Goal: Information Seeking & Learning: Find specific fact

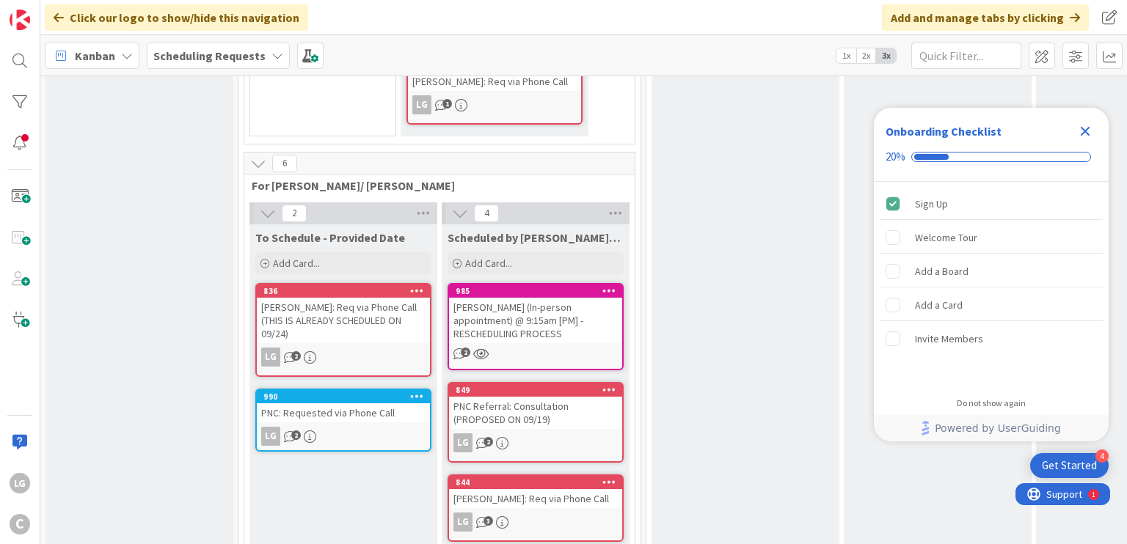
click at [678, 331] on div "For Breanna's Review Breanna must meet with Esse Soriano to discuss this weekly…" at bounding box center [745, 38] width 188 height 1205
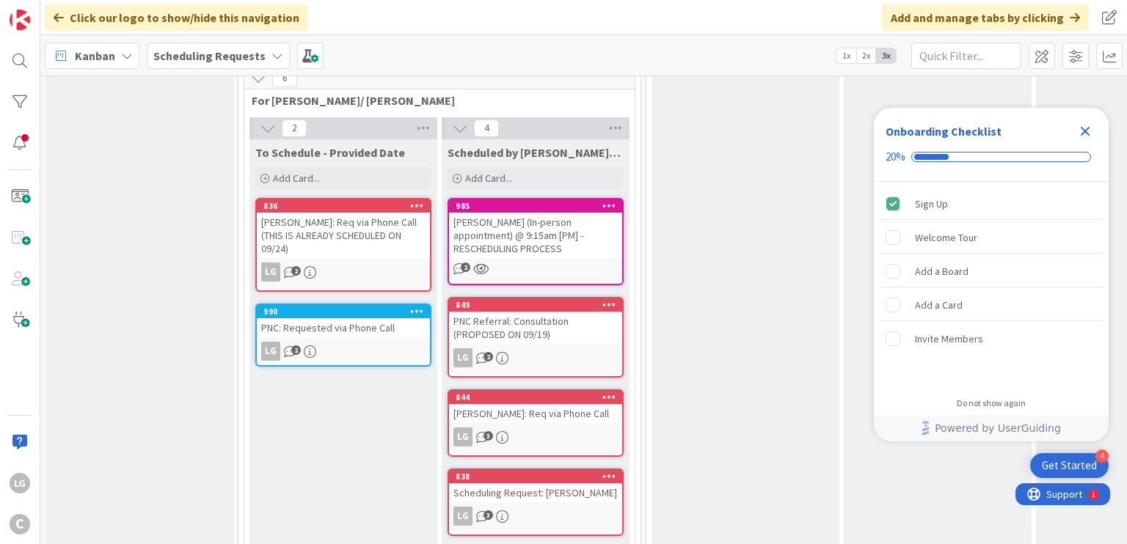
scroll to position [824, 0]
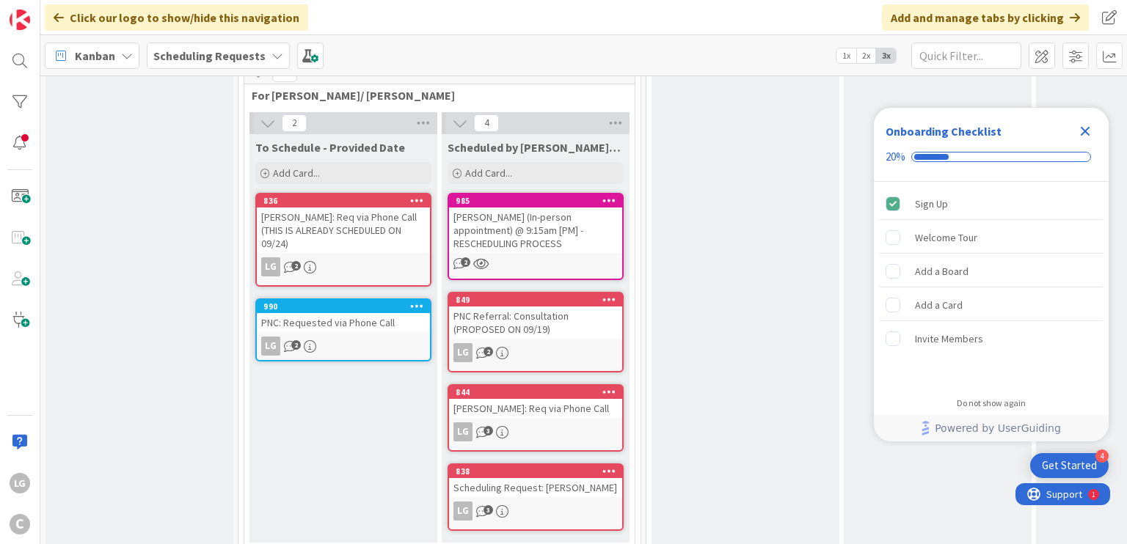
click at [337, 299] on link "990 PNC: Requested via Phone Call LG 2" at bounding box center [343, 330] width 176 height 63
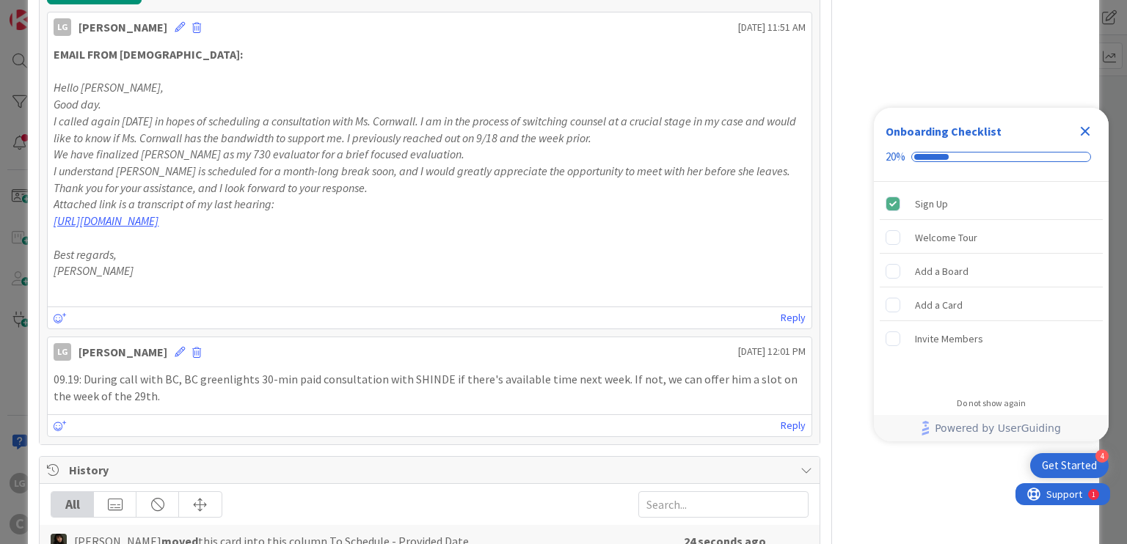
scroll to position [367, 0]
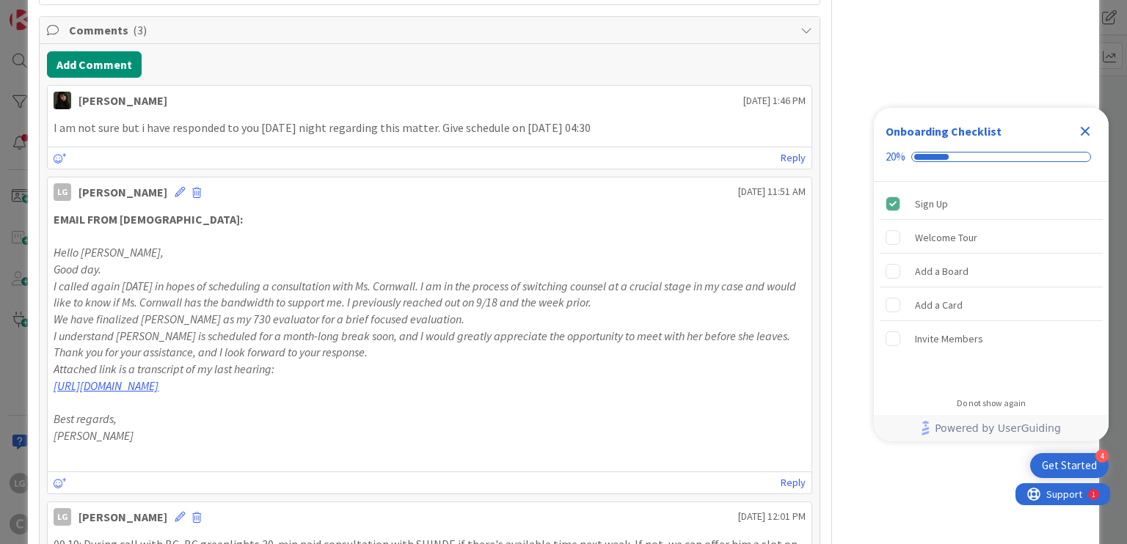
click at [982, 48] on div "LG Owner Watchers NOT STARTED/LABELED Dates Block Custom Fields ( 0/1 ) Attachm…" at bounding box center [965, 476] width 245 height 1573
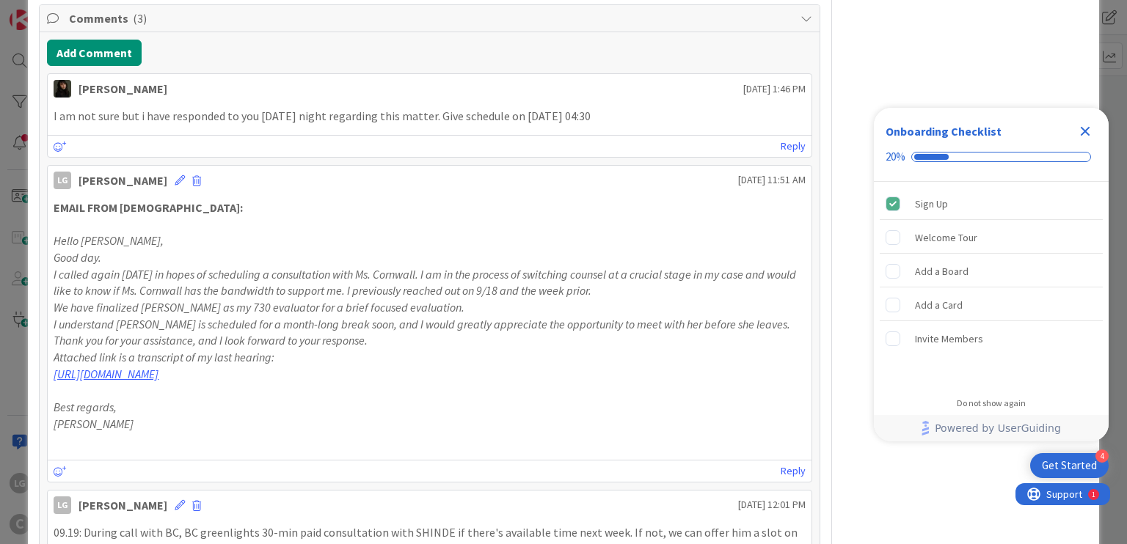
scroll to position [305, 0]
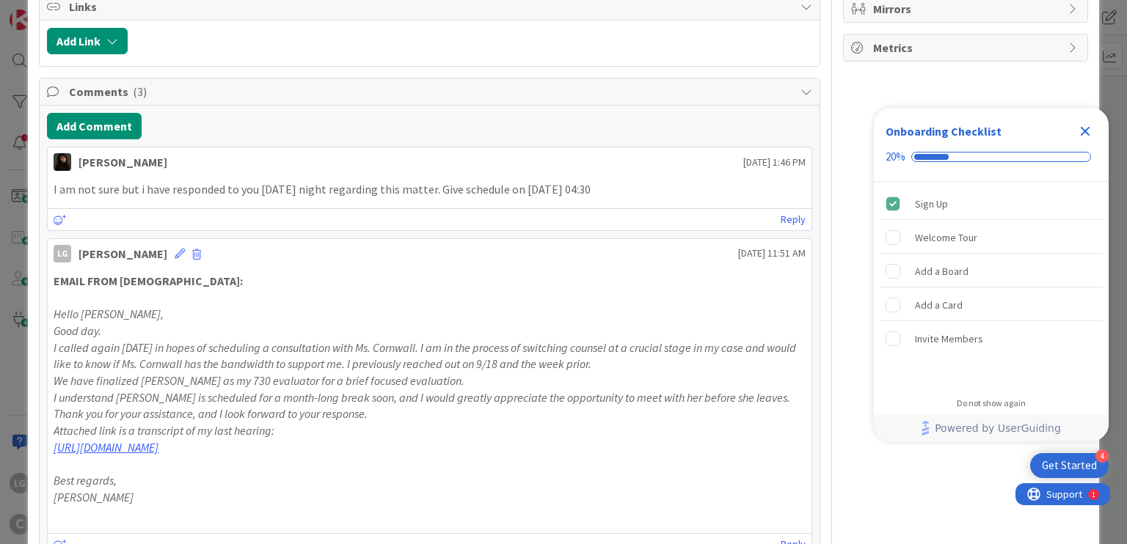
click at [409, 199] on div "I am not sure but i have responded to you yesterday night regarding this matter…" at bounding box center [429, 189] width 763 height 29
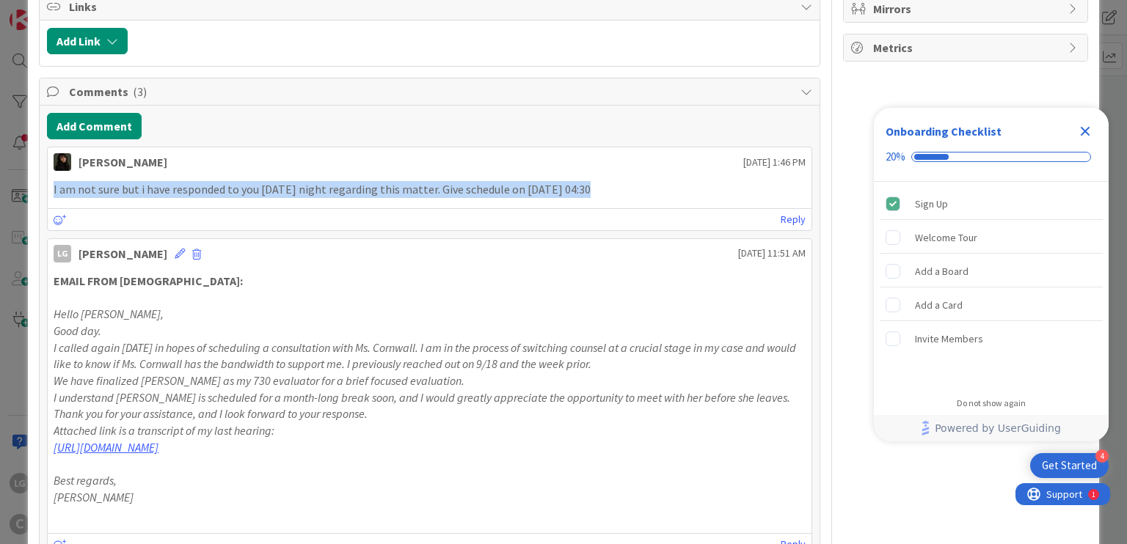
click at [409, 199] on div "I am not sure but i have responded to you yesterday night regarding this matter…" at bounding box center [429, 189] width 763 height 29
click at [424, 188] on p "I am not sure but i have responded to you yesterday night regarding this matter…" at bounding box center [429, 189] width 751 height 17
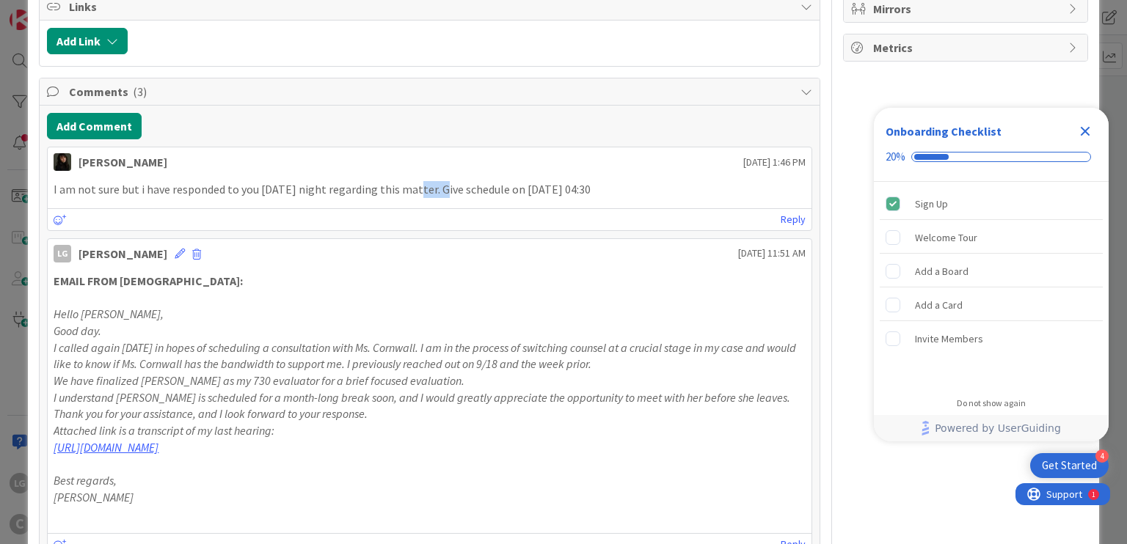
click at [424, 188] on p "I am not sure but i have responded to you yesterday night regarding this matter…" at bounding box center [429, 189] width 751 height 17
click at [461, 189] on p "I am not sure but i have responded to you yesterday night regarding this matter…" at bounding box center [429, 189] width 751 height 17
click at [351, 190] on p "I am not sure but i have responded to you yesterday night regarding this matter…" at bounding box center [429, 189] width 751 height 17
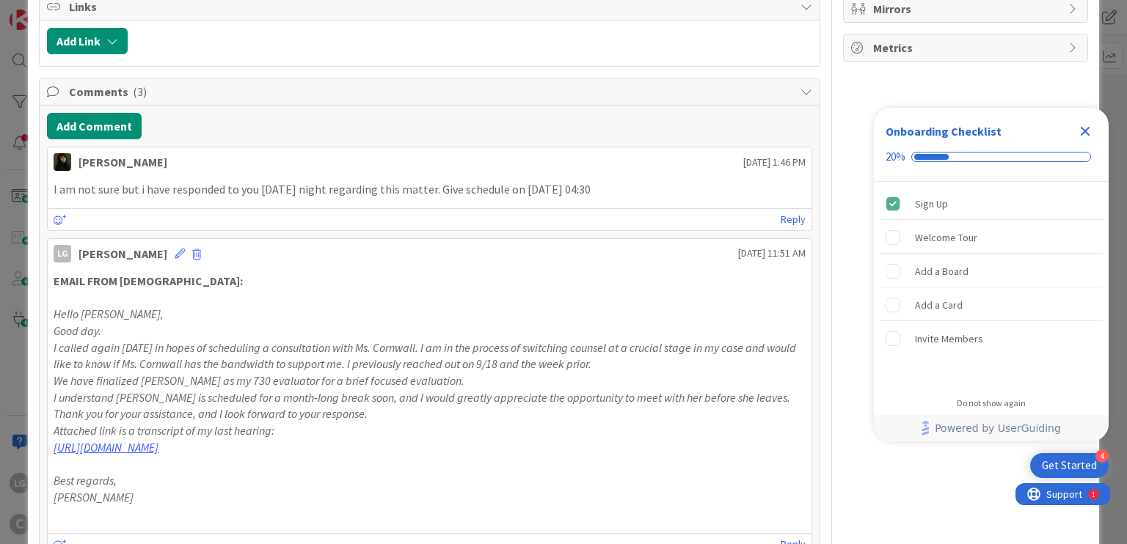
click at [422, 190] on p "I am not sure but i have responded to you yesterday night regarding this matter…" at bounding box center [429, 189] width 751 height 17
drag, startPoint x: 422, startPoint y: 190, endPoint x: 615, endPoint y: 190, distance: 192.9
click at [615, 190] on p "I am not sure but i have responded to you yesterday night regarding this matter…" at bounding box center [429, 189] width 751 height 17
drag, startPoint x: 615, startPoint y: 190, endPoint x: 290, endPoint y: 172, distance: 325.4
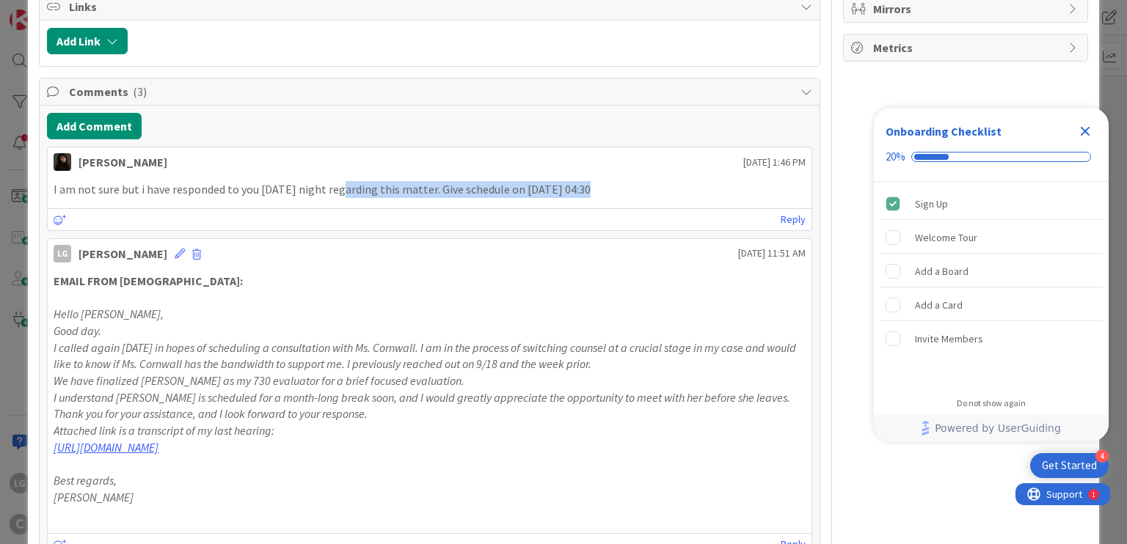
click at [290, 175] on div "I am not sure but i have responded to you yesterday night regarding this matter…" at bounding box center [429, 189] width 763 height 29
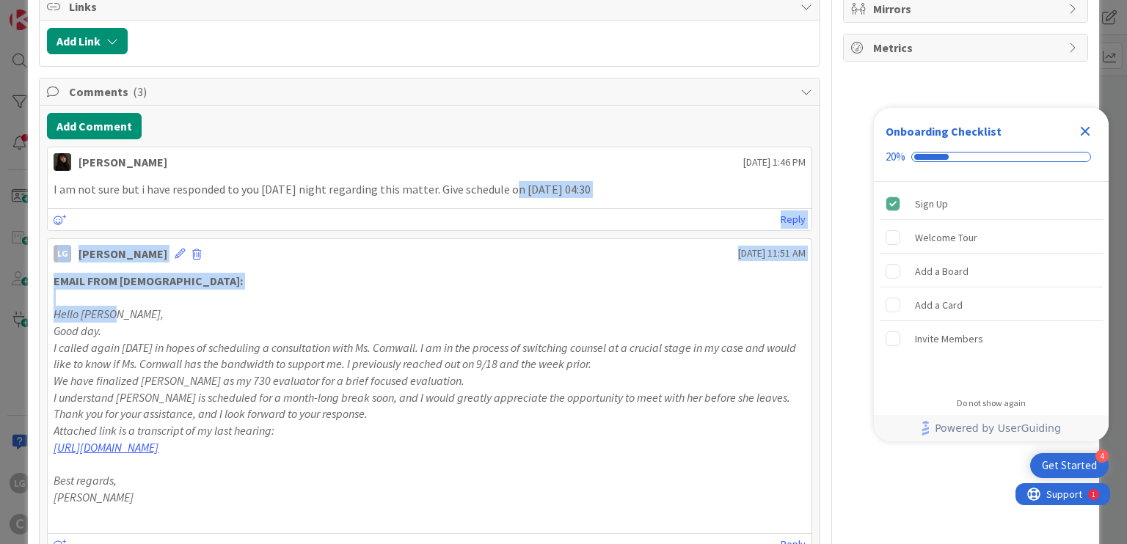
drag, startPoint x: 529, startPoint y: 315, endPoint x: 530, endPoint y: 330, distance: 15.5
click at [530, 328] on div "Esse Soriano September 23 2025 1:46 PM I am not sure but i have responded to yo…" at bounding box center [429, 405] width 764 height 517
click at [530, 334] on p "Good day." at bounding box center [429, 331] width 751 height 17
